Goal: Task Accomplishment & Management: Manage account settings

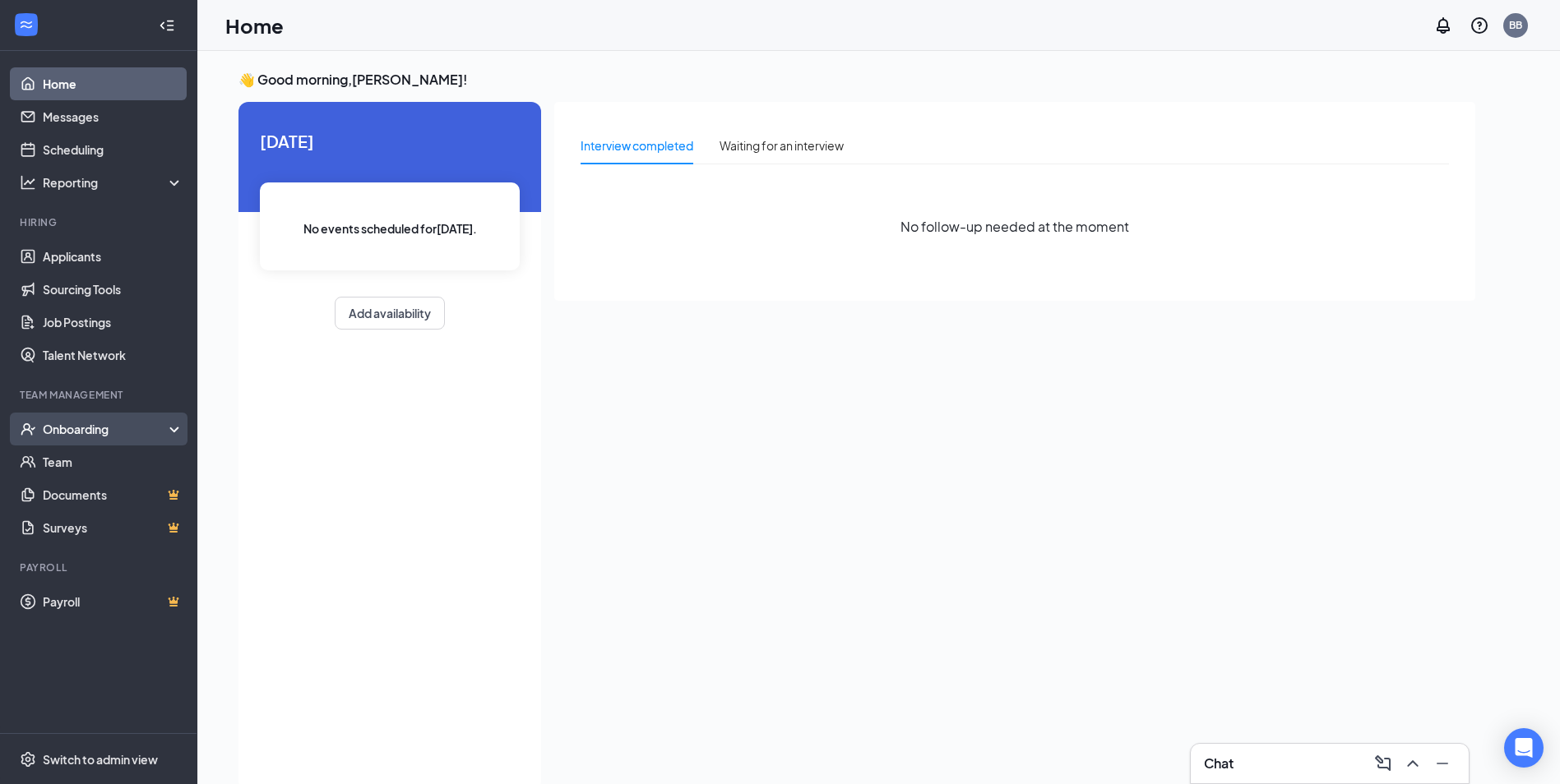
click at [102, 428] on div "Onboarding" at bounding box center [106, 428] width 126 height 17
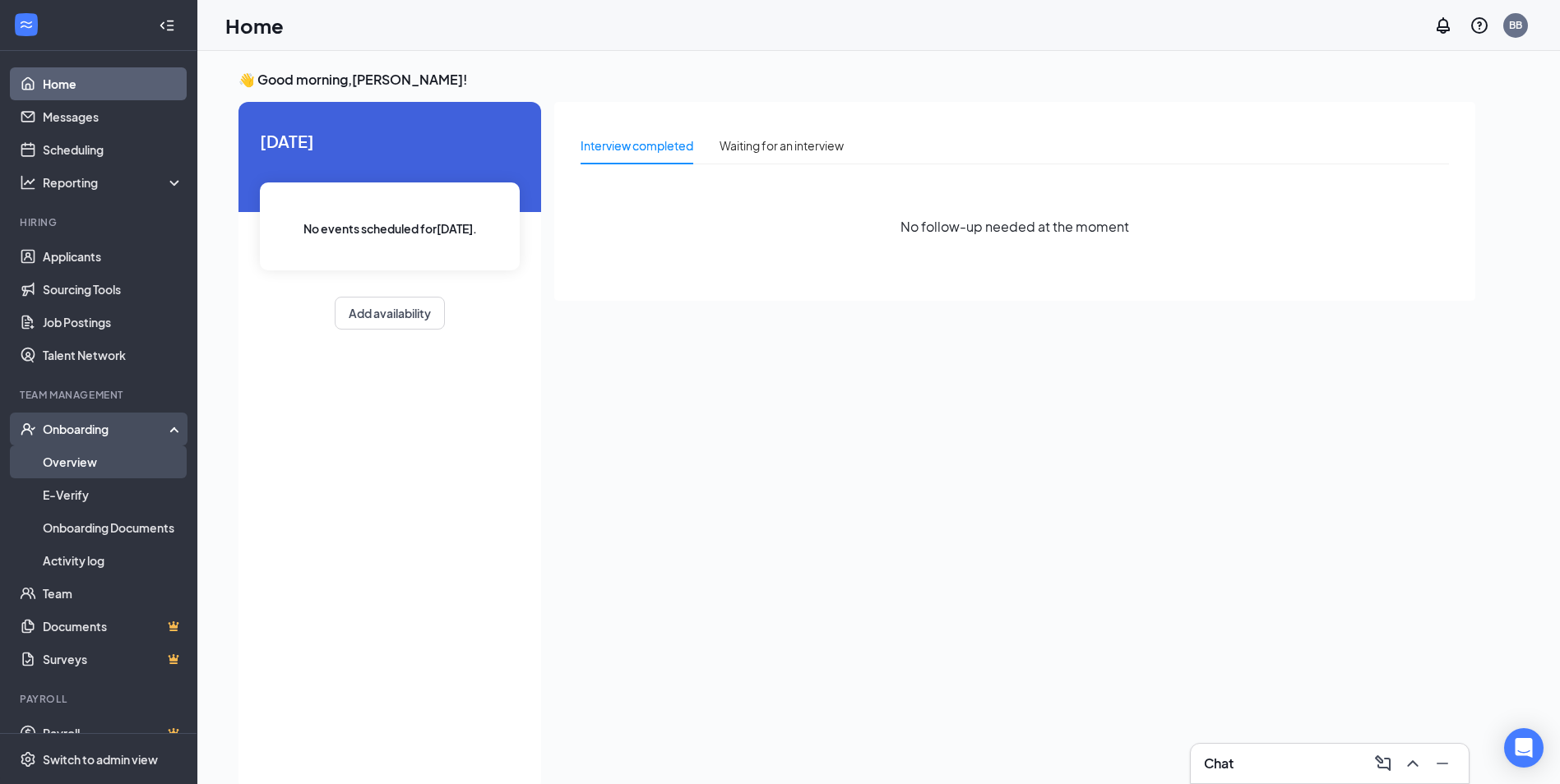
click at [71, 464] on link "Overview" at bounding box center [113, 462] width 141 height 32
